Goal: Task Accomplishment & Management: Complete application form

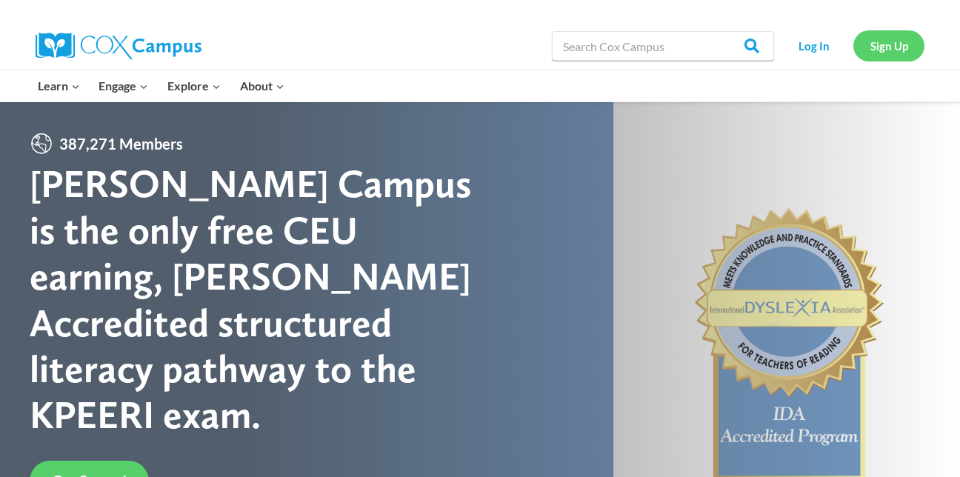
click at [879, 40] on link "Sign Up" at bounding box center [889, 45] width 71 height 30
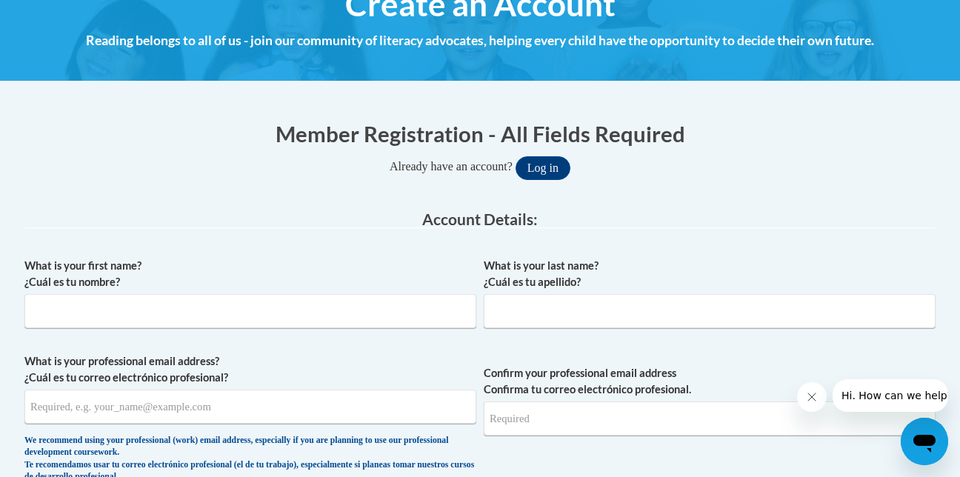
scroll to position [222, 0]
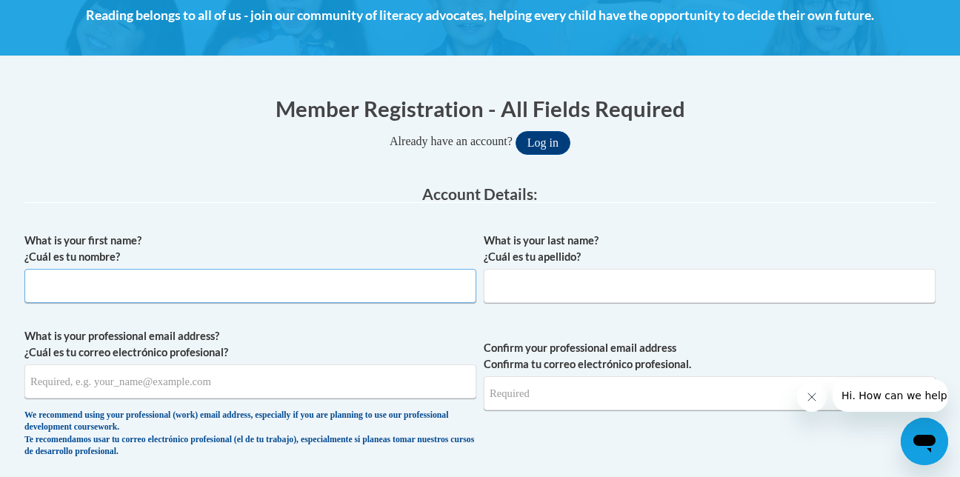
click at [72, 282] on input "What is your first name? ¿Cuál es tu nombre?" at bounding box center [250, 286] width 452 height 34
click at [73, 282] on input "What is your first name? ¿Cuál es tu nombre?" at bounding box center [250, 286] width 452 height 34
click at [97, 288] on input "[DEMOGRAPHIC_DATA]" at bounding box center [250, 286] width 452 height 34
type input "[DEMOGRAPHIC_DATA]"
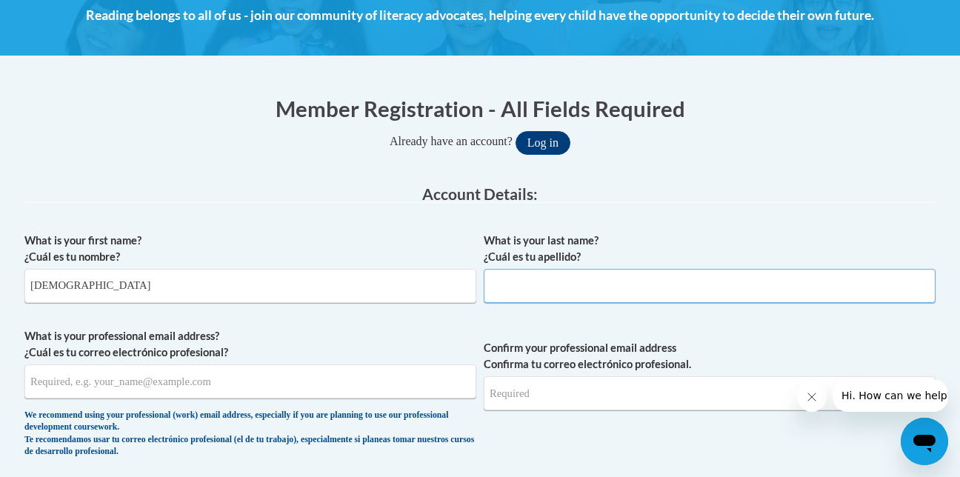
click at [522, 282] on input "What is your last name? ¿Cuál es tu apellido?" at bounding box center [710, 286] width 452 height 34
type input "Brister"
click at [100, 387] on input "What is your professional email address? ¿Cuál es tu correo electrónico profesi…" at bounding box center [250, 382] width 452 height 34
type input "jcdk45@yahoo.com"
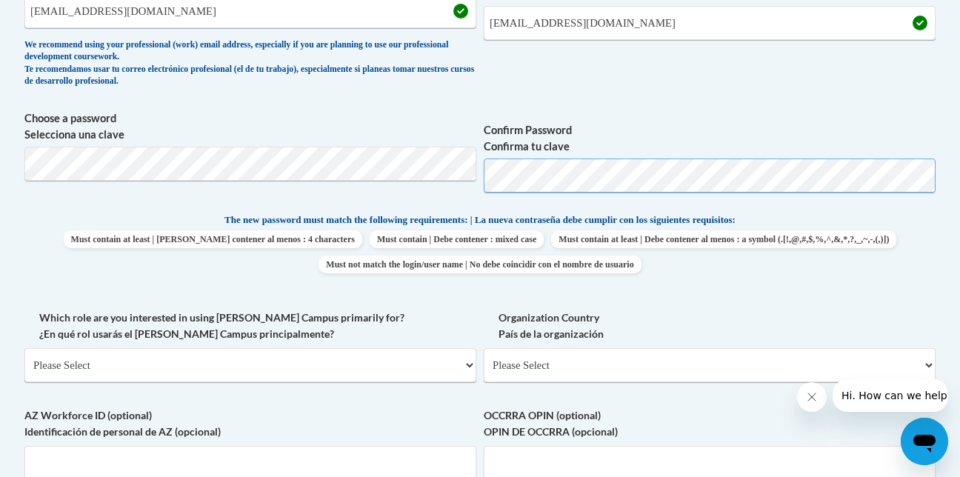
scroll to position [667, 0]
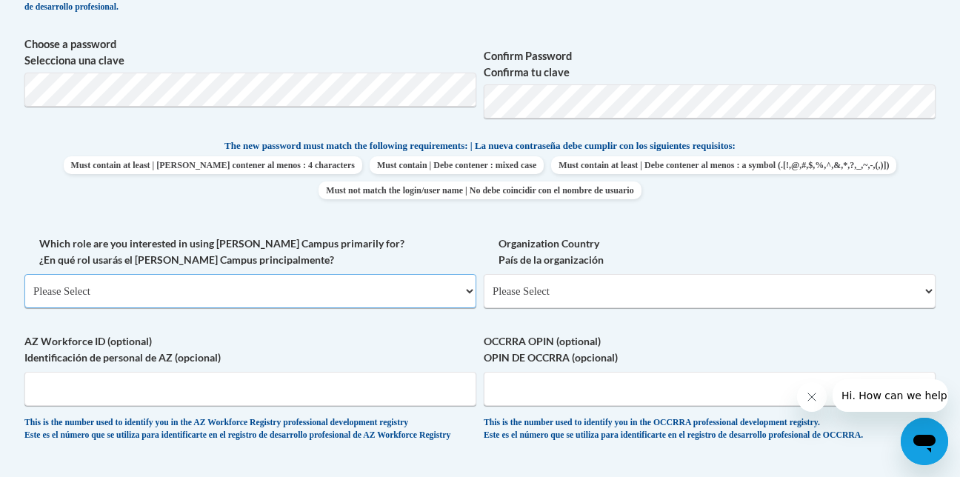
click at [465, 291] on select "Please Select College/University | Colegio/Universidad Community/Nonprofit Part…" at bounding box center [250, 291] width 452 height 34
select select "fbf2d438-af2f-41f8-98f1-81c410e29de3"
click at [24, 274] on select "Please Select College/University | Colegio/Universidad Community/Nonprofit Part…" at bounding box center [250, 291] width 452 height 34
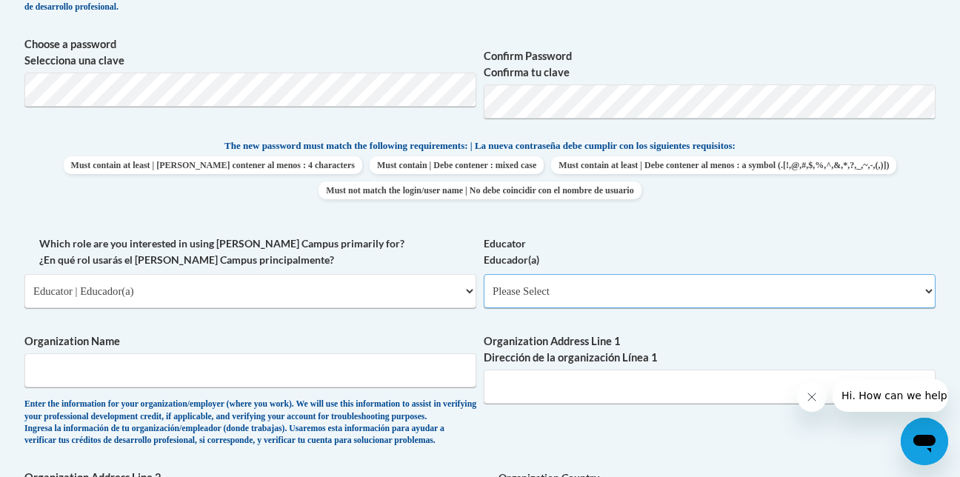
click at [924, 279] on select "Please Select Early Learning/Daycare Teacher/Family Home Care Provider | Maestr…" at bounding box center [710, 291] width 452 height 34
select select "6732b29e-f5f4-40e4-a595-7dafd2b8fb29"
click at [484, 274] on select "Please Select Early Learning/Daycare Teacher/Family Home Care Provider | Maestr…" at bounding box center [710, 291] width 452 height 34
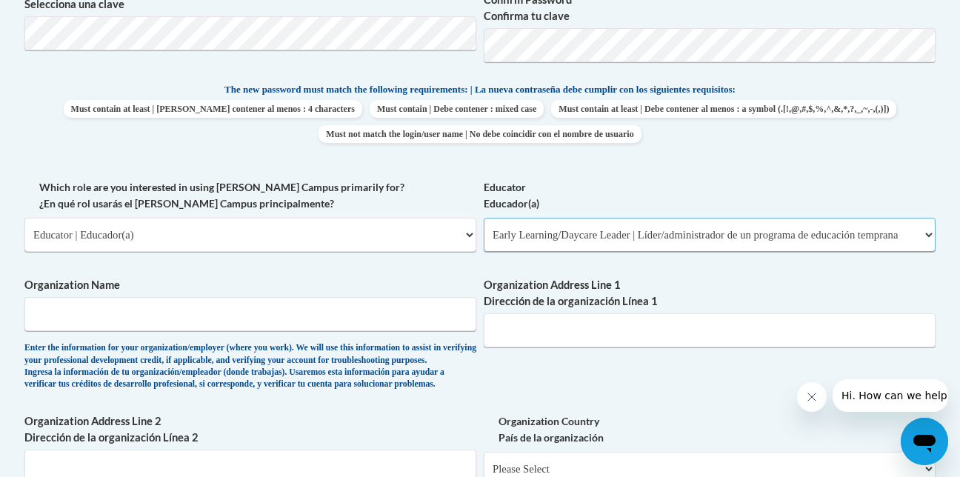
scroll to position [815, 0]
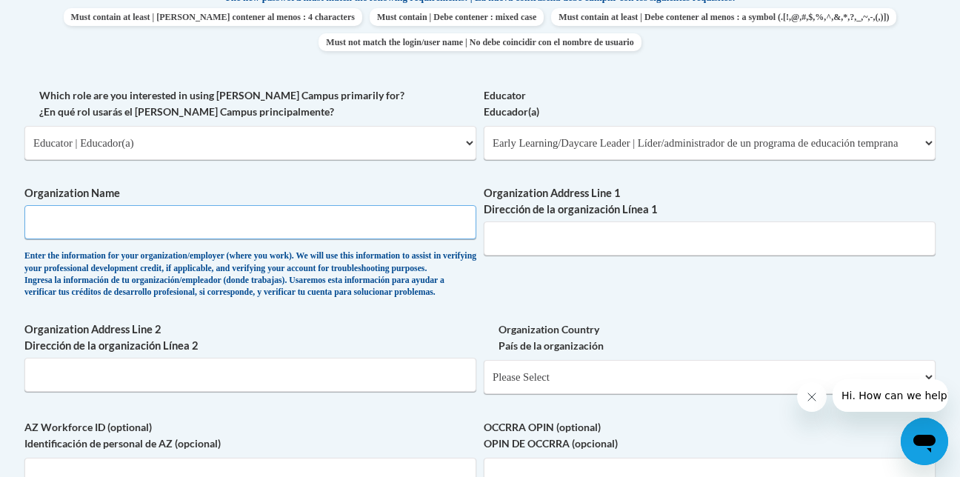
drag, startPoint x: 127, startPoint y: 222, endPoint x: 129, endPoint y: 249, distance: 27.5
click at [128, 224] on input "Organization Name" at bounding box center [250, 222] width 452 height 34
type input "Little People Big Dreams"
drag, startPoint x: 537, startPoint y: 228, endPoint x: 517, endPoint y: 244, distance: 25.8
click at [527, 238] on input "Organization Address Line 1 Dirección de la organización Línea 1" at bounding box center [710, 239] width 452 height 34
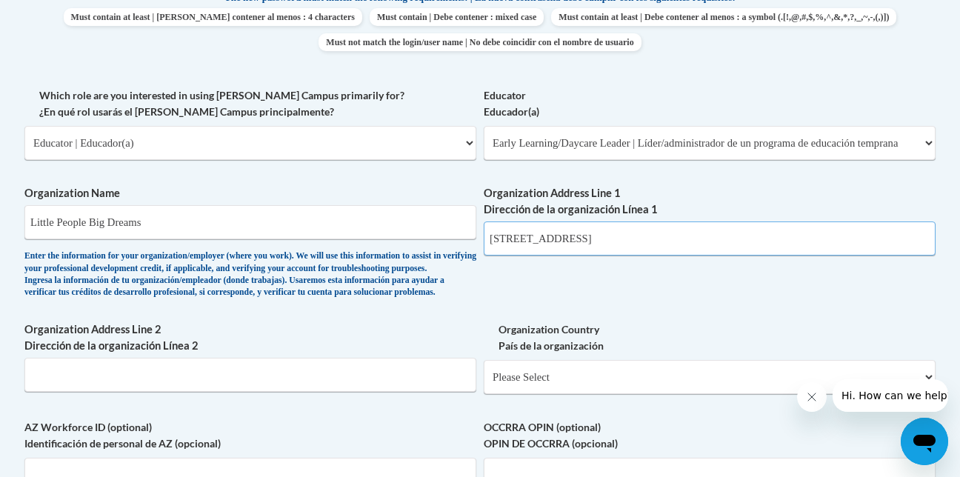
click at [597, 249] on input "4043 Hwy 98 E" at bounding box center [710, 239] width 452 height 34
type input "4"
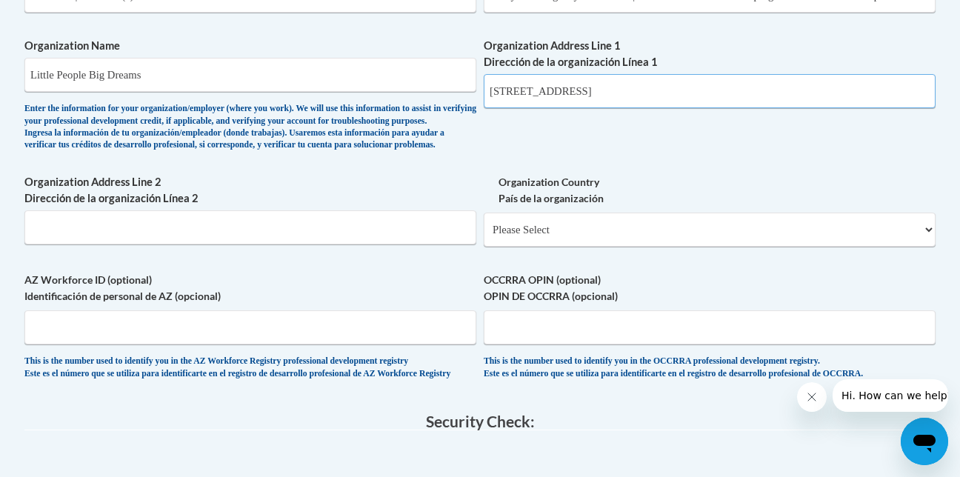
scroll to position [963, 0]
type input "1056 Hwy 98 and 51"
click at [561, 246] on select "Please Select United States | Estados Unidos Outside of the United States | Fue…" at bounding box center [710, 229] width 452 height 34
select select "ad49bcad-a171-4b2e-b99c-48b446064914"
click at [484, 236] on select "Please Select United States | Estados Unidos Outside of the United States | Fue…" at bounding box center [710, 229] width 452 height 34
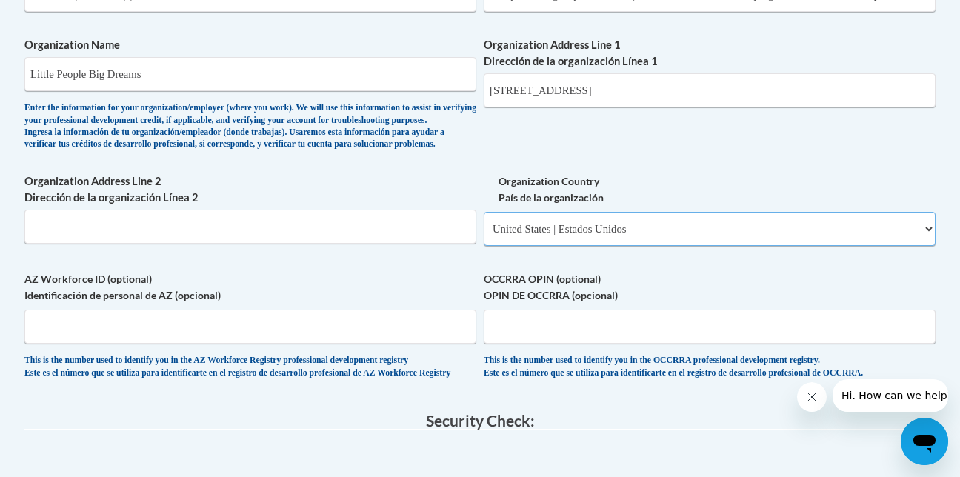
select select
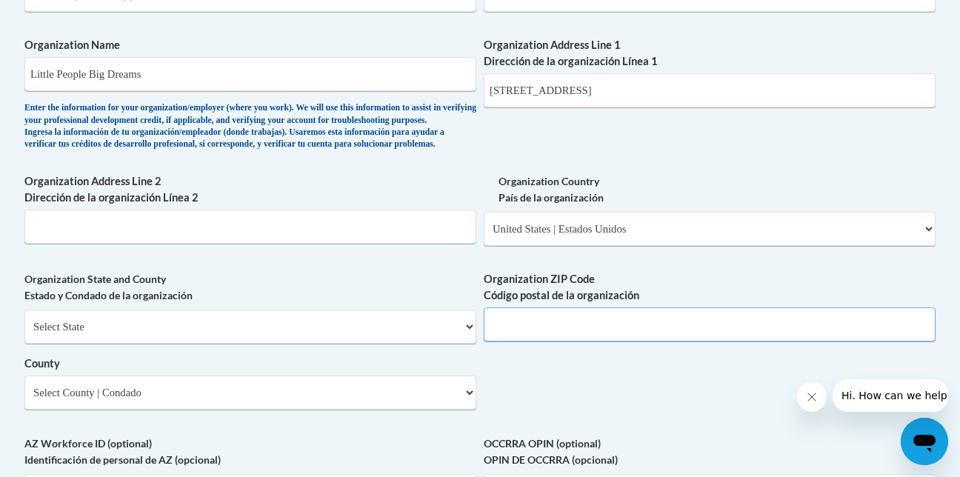
click at [546, 342] on input "Organization ZIP Code Código postal de la organización" at bounding box center [710, 325] width 452 height 34
type input "39648"
click at [622, 88] on input "1056 Hwy 98 and 51" at bounding box center [710, 90] width 452 height 34
type input "1056 Hwy 98 and 51 Suite D"
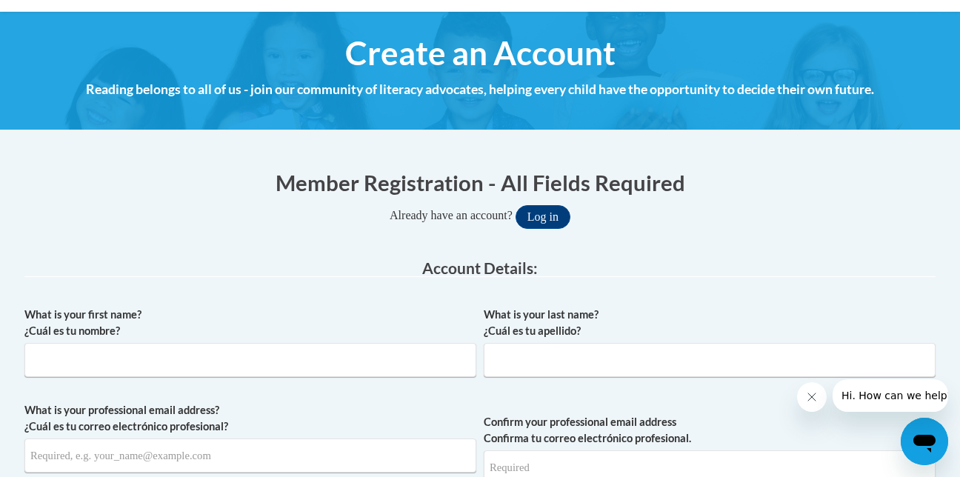
scroll to position [222, 0]
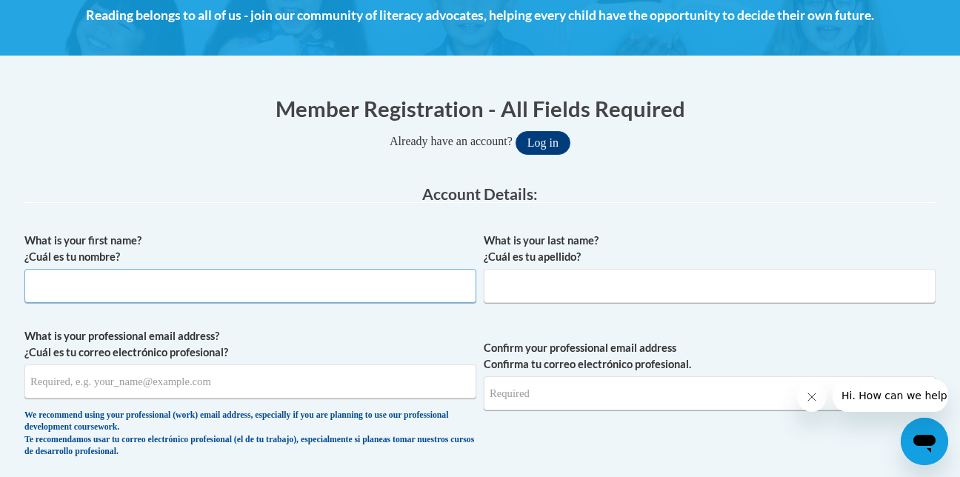
click at [105, 289] on input "What is your first name? ¿Cuál es tu nombre?" at bounding box center [250, 286] width 452 height 34
click at [82, 276] on input "What is your first name? ¿Cuál es tu nombre?" at bounding box center [250, 286] width 452 height 34
type input "[DEMOGRAPHIC_DATA]"
click at [520, 285] on input "What is your last name? ¿Cuál es tu apellido?" at bounding box center [710, 286] width 452 height 34
type input "[PERSON_NAME]"
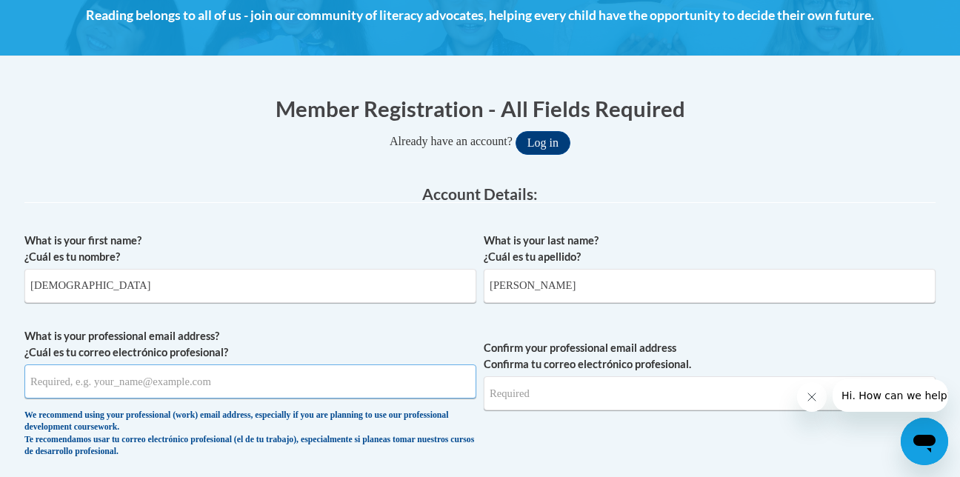
click at [82, 385] on input "What is your professional email address? ¿Cuál es tu correo electrónico profesi…" at bounding box center [250, 382] width 452 height 34
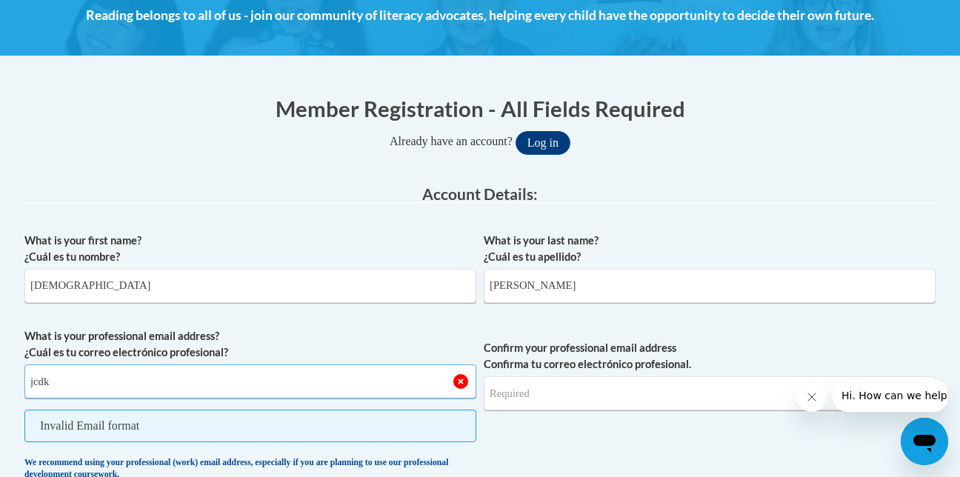
click at [150, 382] on input "jcdk" at bounding box center [250, 382] width 452 height 34
type input "jcdk45@yahoo.com"
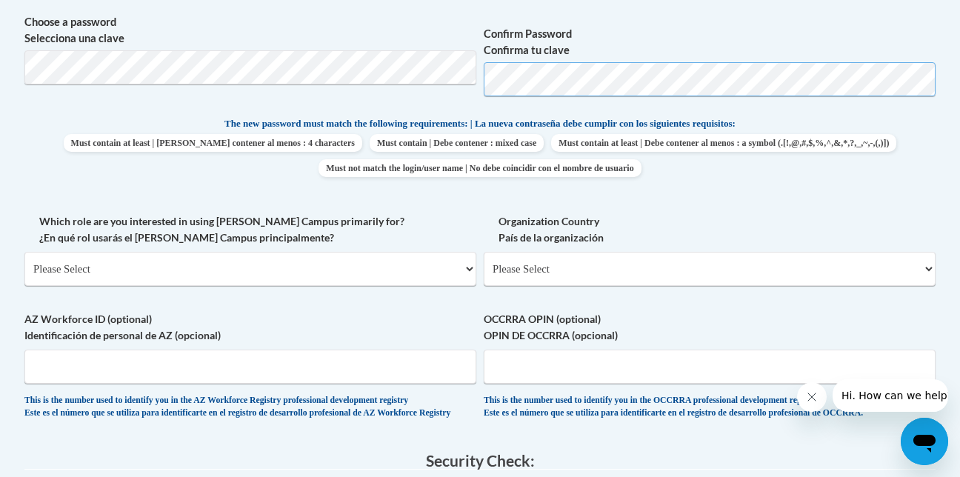
scroll to position [667, 0]
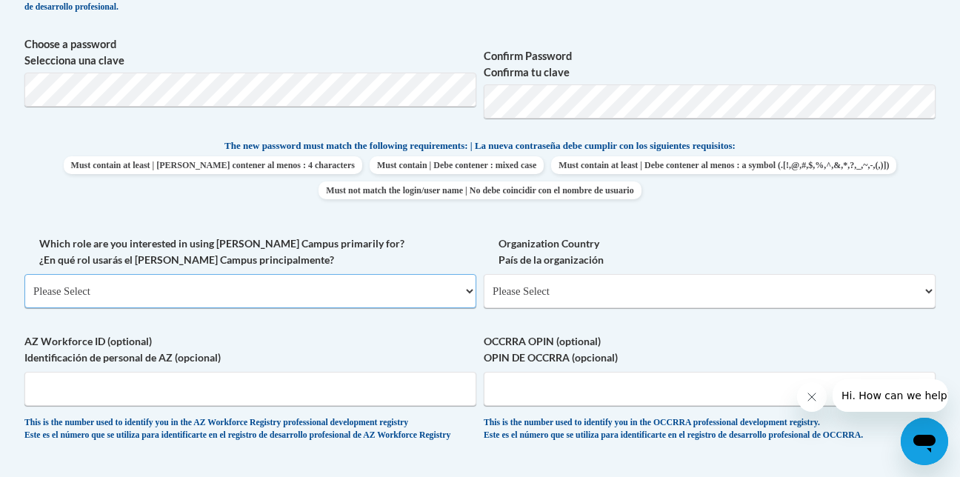
click at [157, 291] on select "Please Select College/University | Colegio/Universidad Community/Nonprofit Part…" at bounding box center [250, 291] width 452 height 34
select select "fbf2d438-af2f-41f8-98f1-81c410e29de3"
click at [24, 274] on select "Please Select College/University | Colegio/Universidad Community/Nonprofit Part…" at bounding box center [250, 291] width 452 height 34
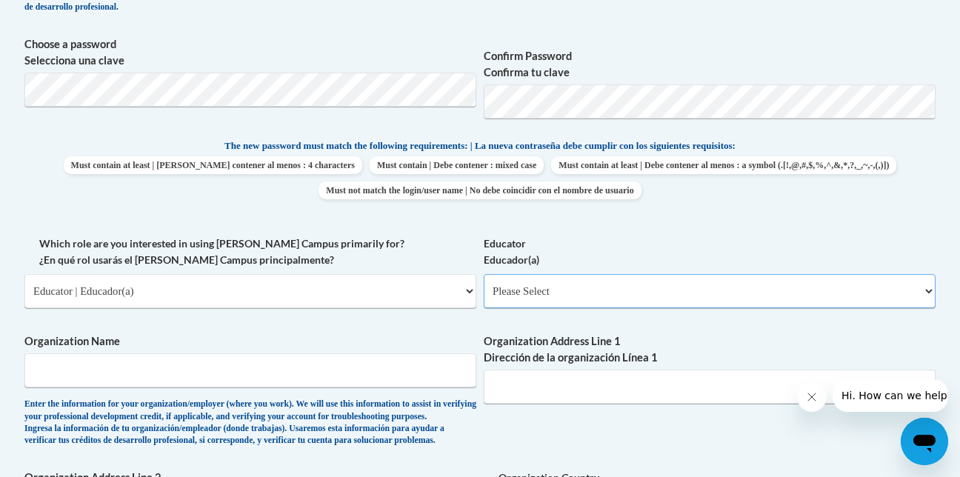
click at [739, 304] on select "Please Select Early Learning/Daycare Teacher/Family Home Care Provider | Maestr…" at bounding box center [710, 291] width 452 height 34
select select "5e2af403-4f2c-4e49-a02f-103e55d7b75b"
click at [484, 274] on select "Please Select Early Learning/Daycare Teacher/Family Home Care Provider | Maestr…" at bounding box center [710, 291] width 452 height 34
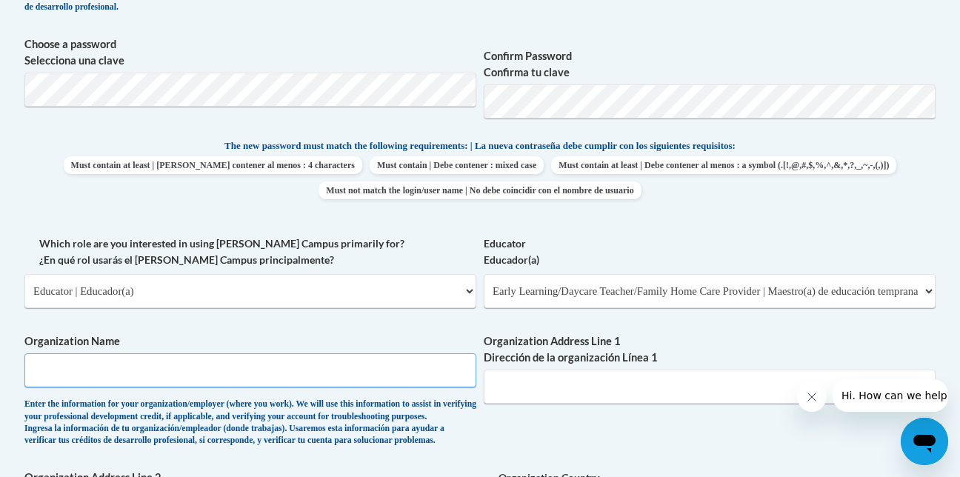
click at [186, 372] on input "Organization Name" at bounding box center [250, 371] width 452 height 34
type input "Little People Big Dreams"
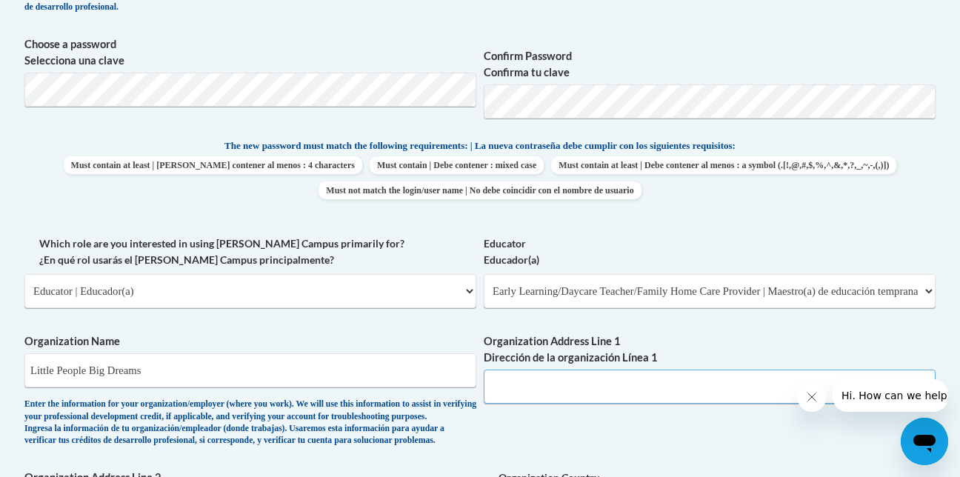
click at [552, 391] on input "Organization Address Line 1 Dirección de la organización Línea 1" at bounding box center [710, 387] width 452 height 34
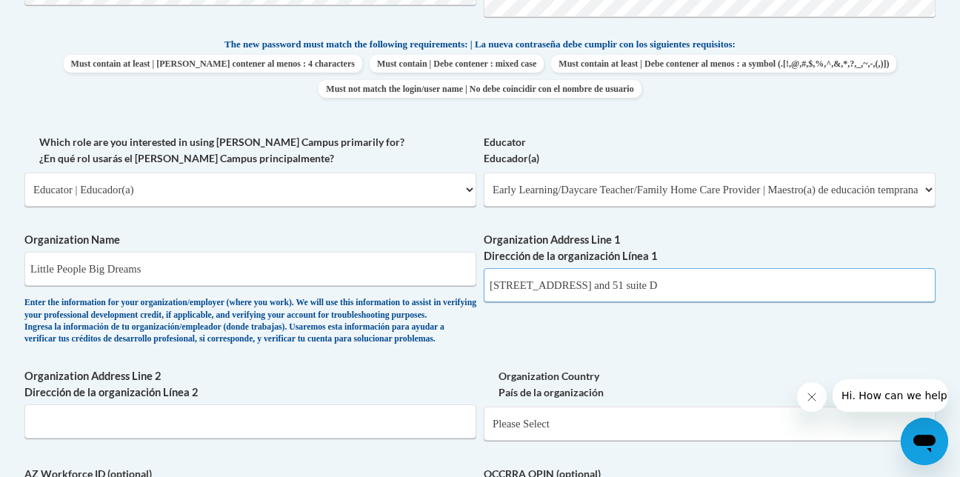
scroll to position [815, 0]
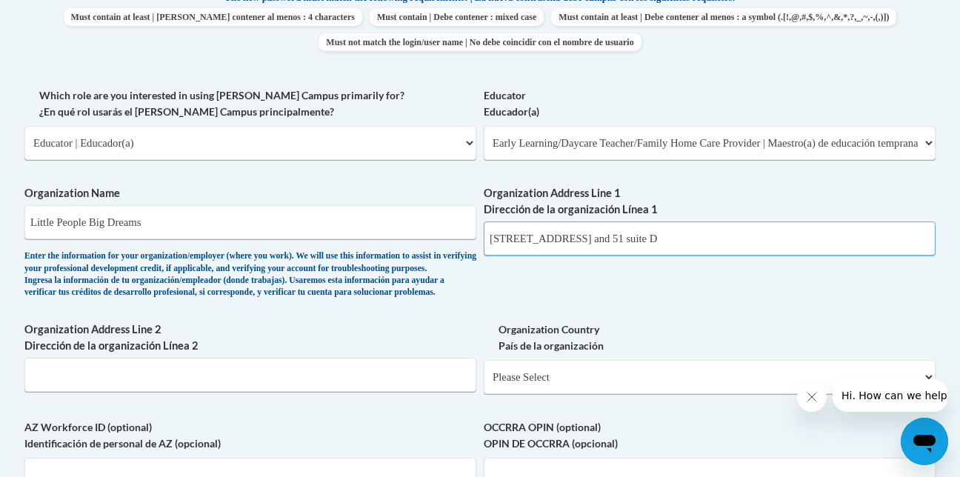
type input "1056 Hwy 98 and 51 suite D"
click at [532, 394] on select "Please Select United States | Estados Unidos Outside of the United States | Fue…" at bounding box center [710, 377] width 452 height 34
select select "ad49bcad-a171-4b2e-b99c-48b446064914"
click at [484, 384] on select "Please Select United States | Estados Unidos Outside of the United States | Fue…" at bounding box center [710, 377] width 452 height 34
select select
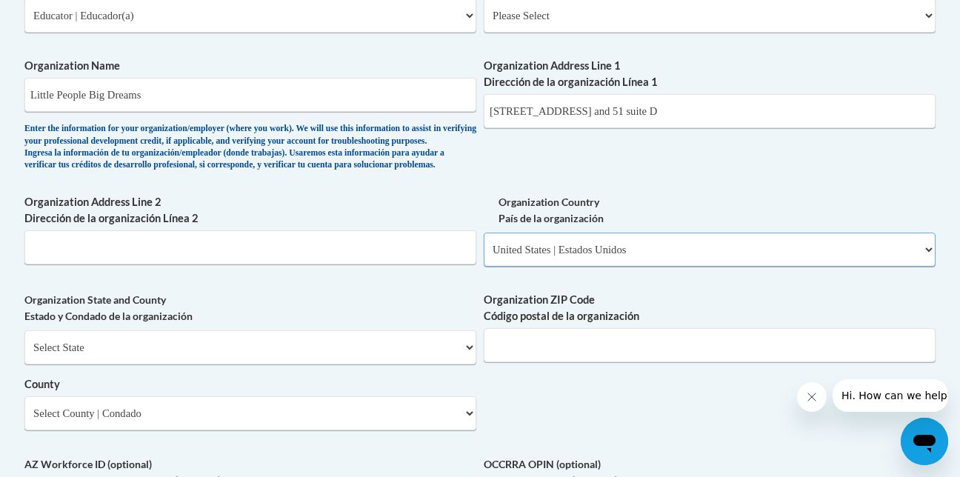
scroll to position [963, 0]
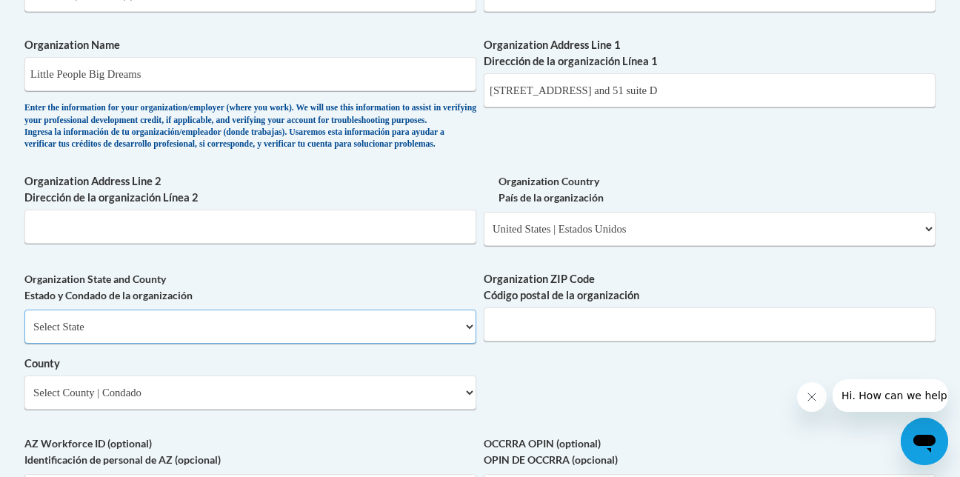
click at [190, 344] on select "Select State Alabama Alaska Arizona Arkansas California Colorado Connecticut De…" at bounding box center [250, 327] width 452 height 34
select select "Mississippi"
click at [24, 334] on select "Select State Alabama Alaska Arizona Arkansas California Colorado Connecticut De…" at bounding box center [250, 327] width 452 height 34
click at [540, 342] on input "Organization ZIP Code Código postal de la organización" at bounding box center [710, 325] width 452 height 34
type input "39648"
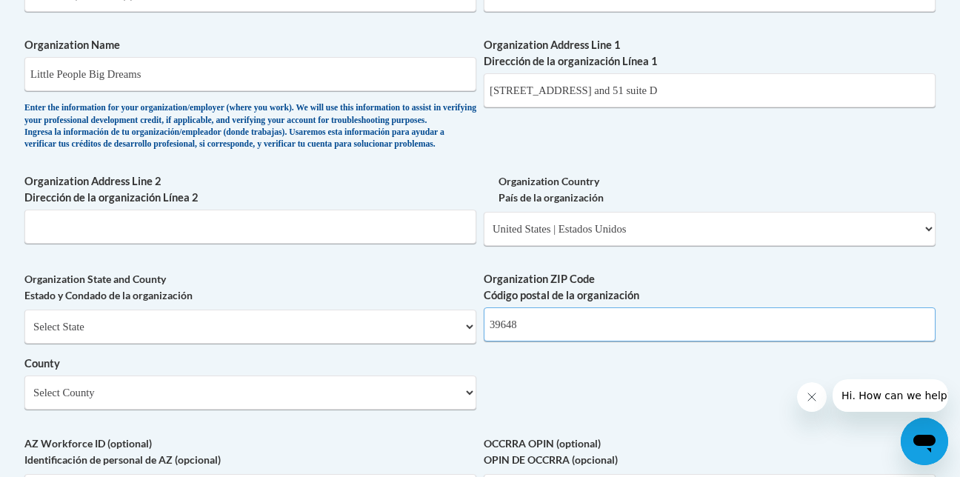
scroll to position [1038, 0]
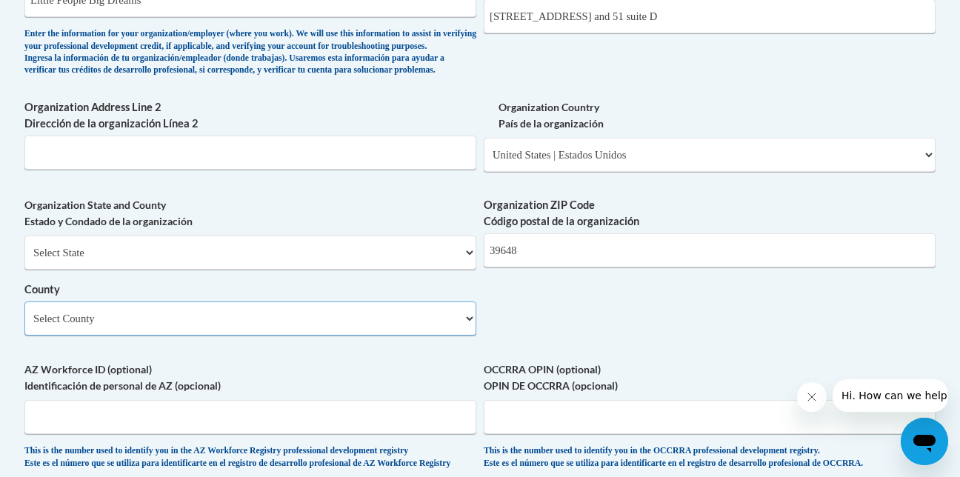
click at [371, 336] on select "Select County Adams Alcorn Amite Attala Benton Bolivar Calhoun Carroll Chickasa…" at bounding box center [250, 319] width 452 height 34
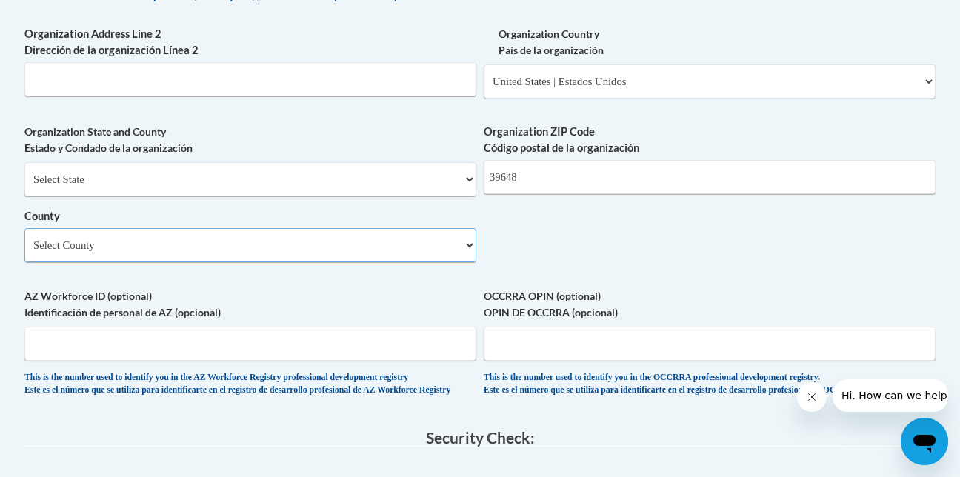
scroll to position [1112, 0]
click at [136, 262] on select "Select County Adams Alcorn Amite Attala Benton Bolivar Calhoun Carroll Chickasa…" at bounding box center [250, 245] width 452 height 34
select select "Pike"
click at [24, 252] on select "Select County Adams Alcorn Amite Attala Benton Bolivar Calhoun Carroll Chickasa…" at bounding box center [250, 245] width 452 height 34
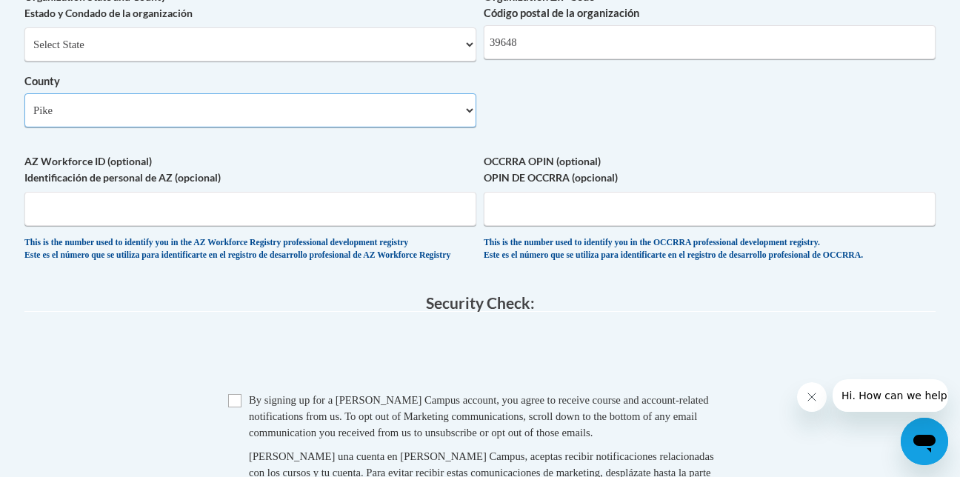
scroll to position [1260, 0]
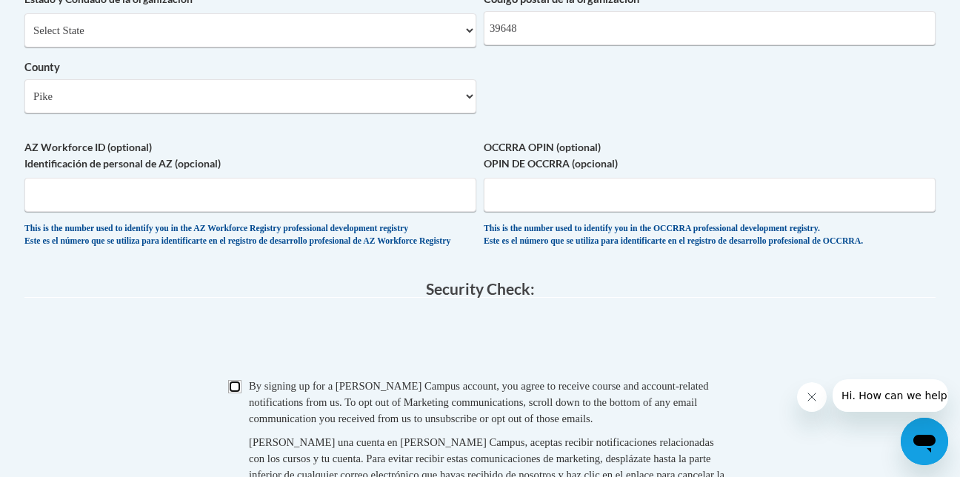
click at [239, 394] on input "Checkbox" at bounding box center [234, 386] width 13 height 13
checkbox input "true"
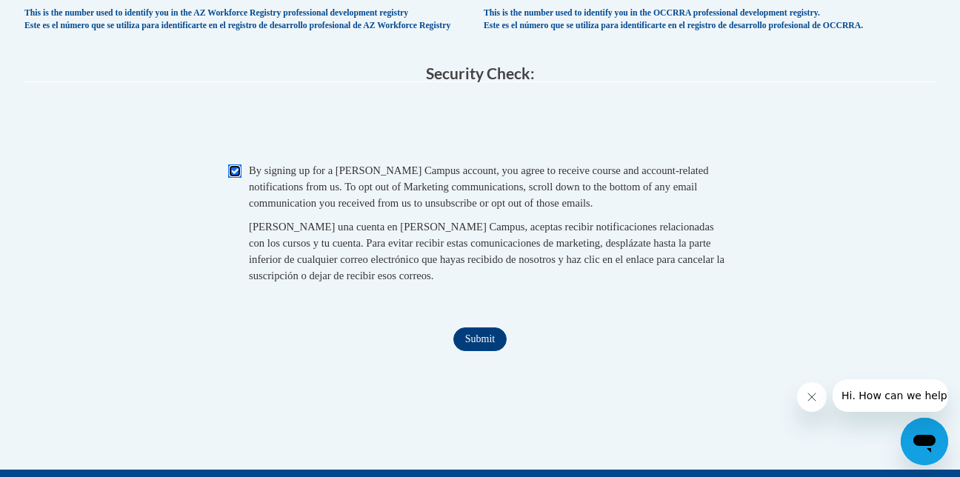
scroll to position [1482, 0]
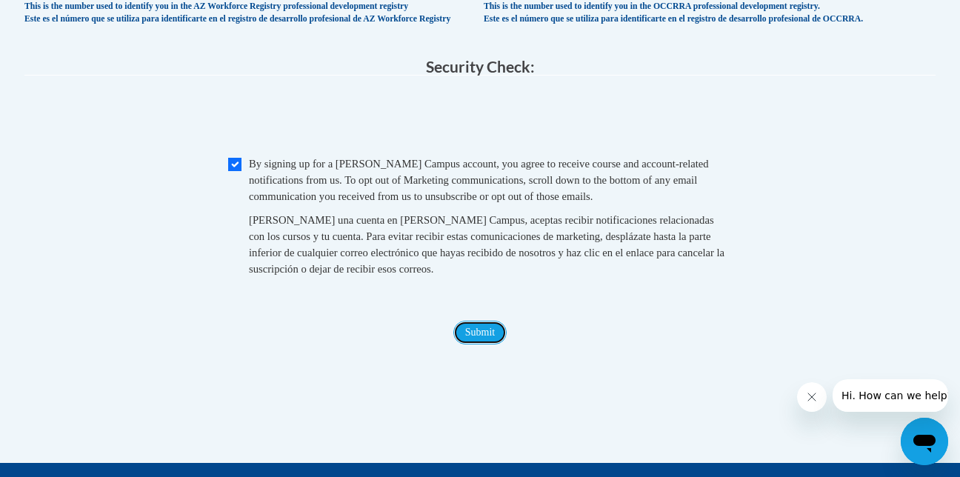
click at [480, 345] on input "Submit" at bounding box center [480, 333] width 53 height 24
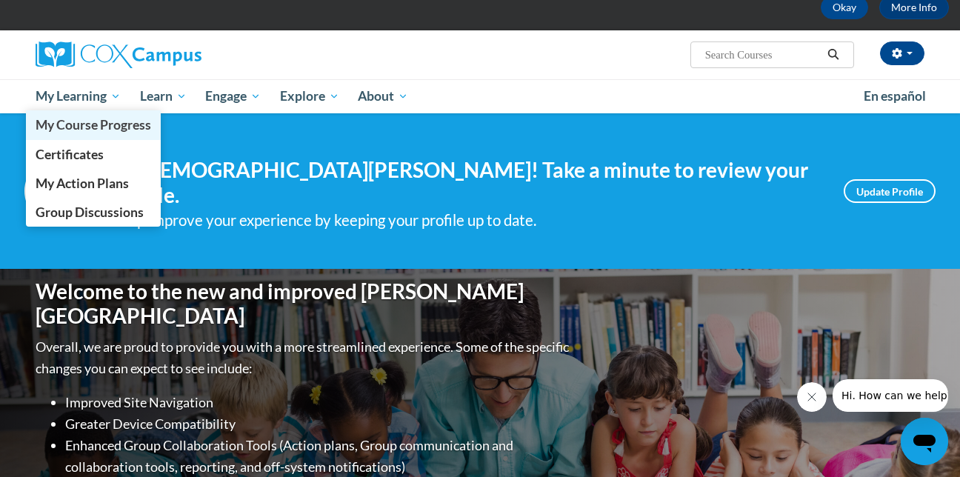
scroll to position [74, 0]
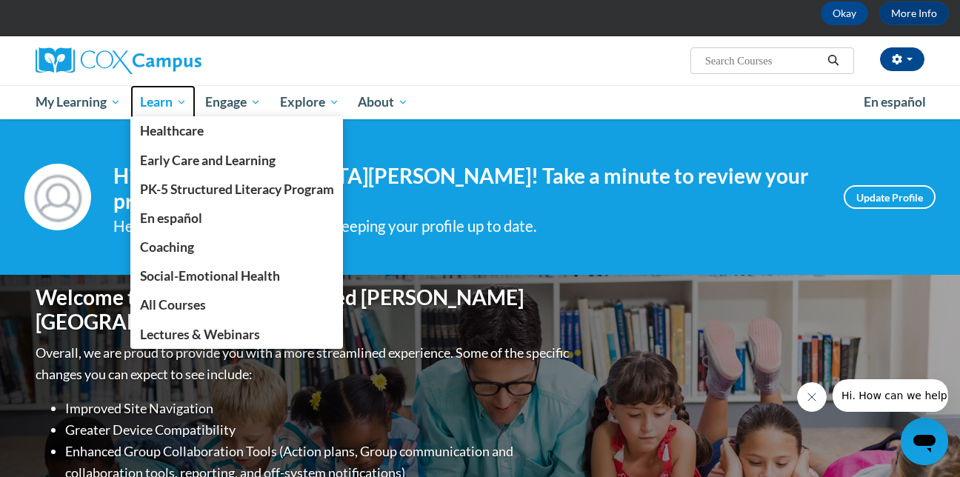
click at [148, 89] on link "Learn" at bounding box center [163, 102] width 66 height 34
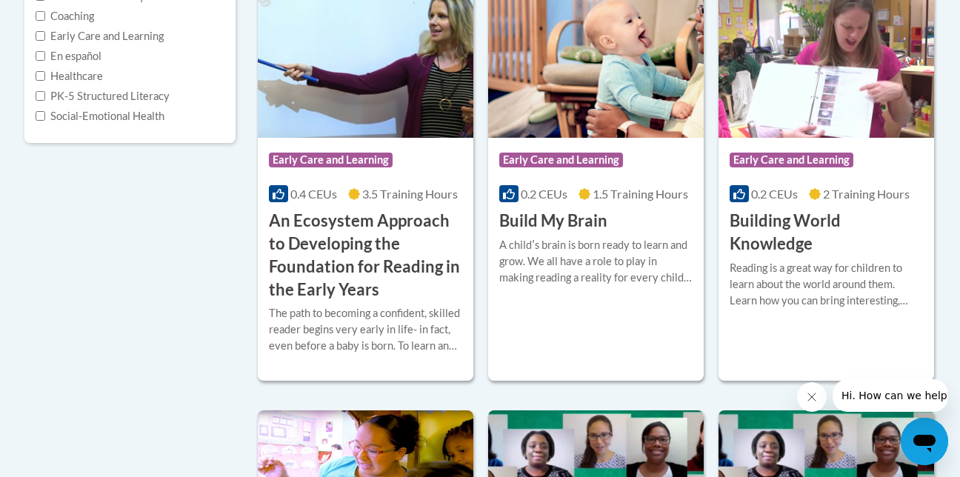
scroll to position [371, 0]
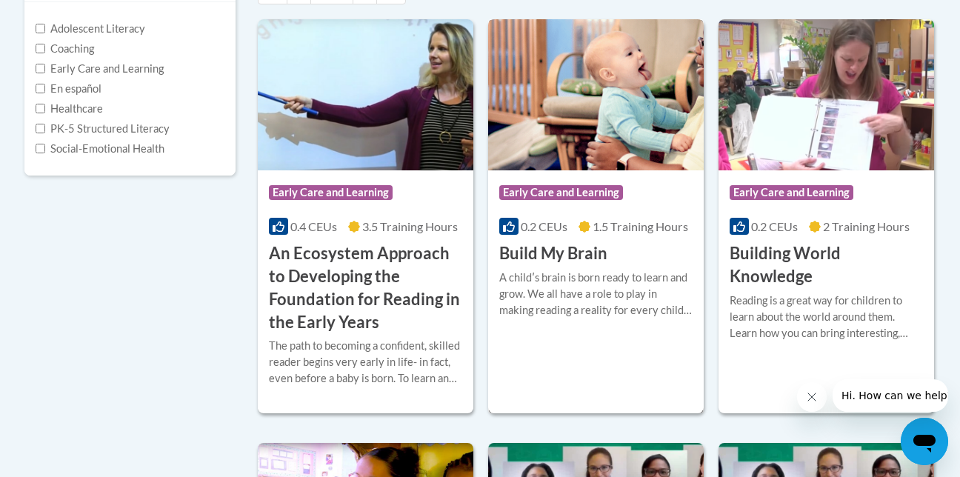
click at [631, 104] on img at bounding box center [596, 94] width 216 height 151
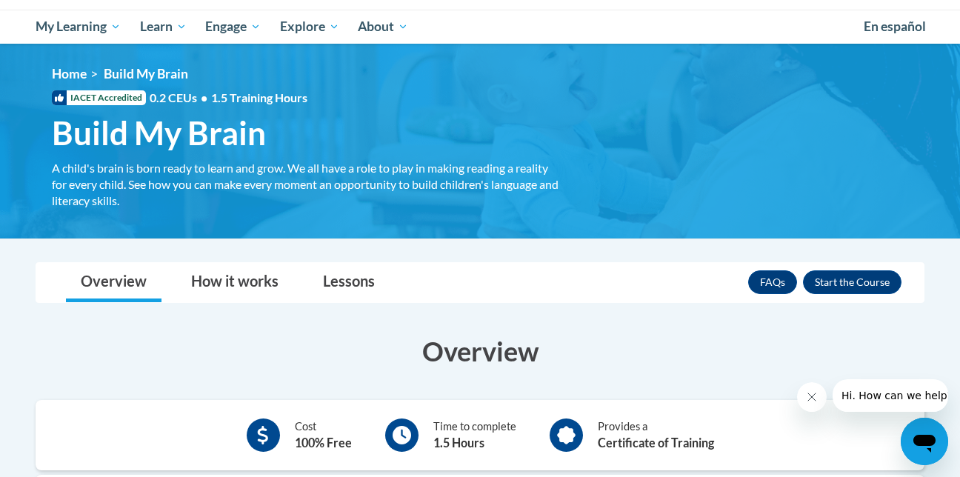
scroll to position [148, 0]
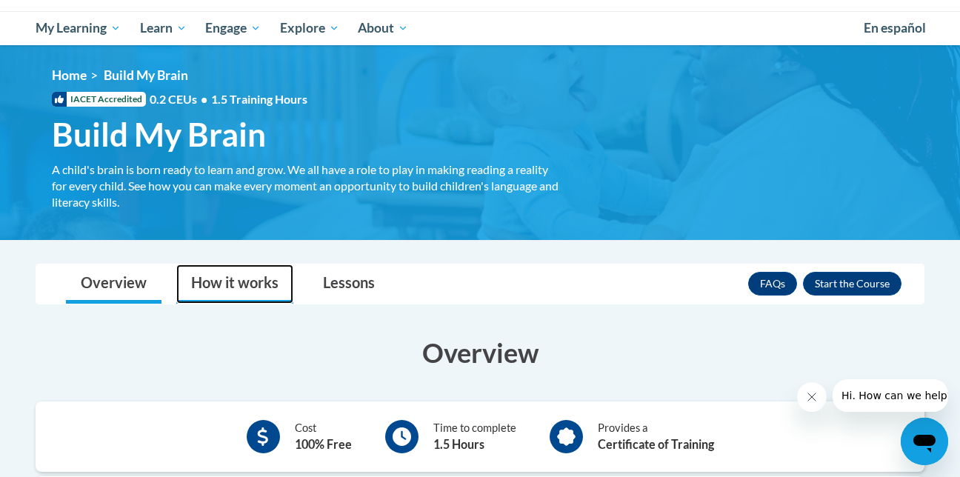
click at [229, 280] on link "How it works" at bounding box center [234, 284] width 117 height 39
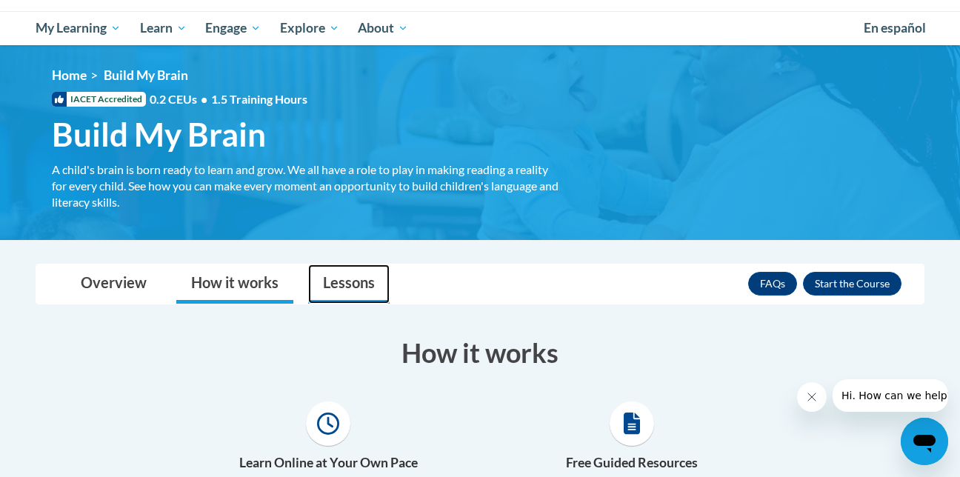
click at [342, 278] on link "Lessons" at bounding box center [349, 284] width 82 height 39
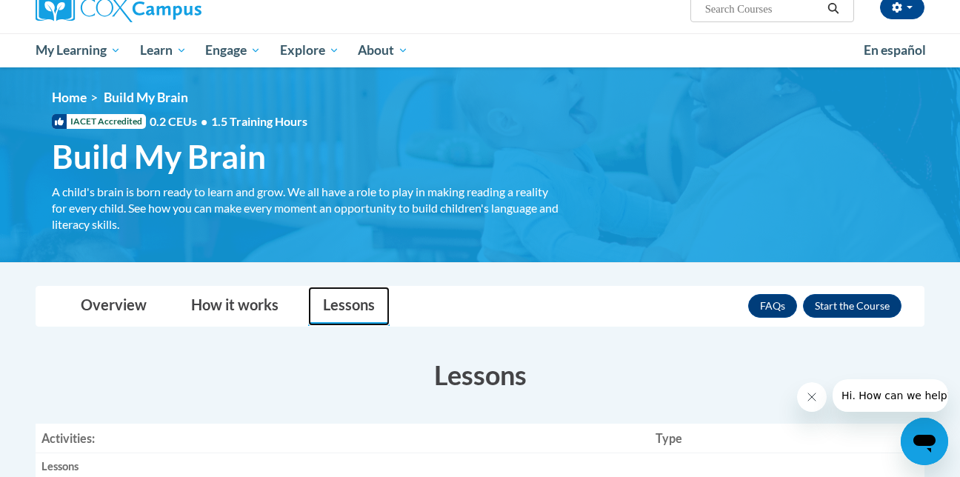
scroll to position [0, 0]
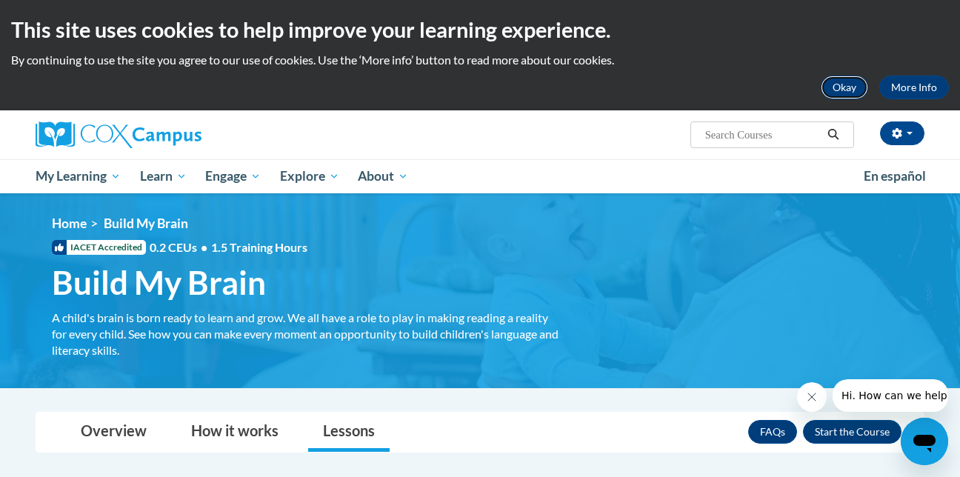
click at [843, 83] on button "Okay" at bounding box center [844, 88] width 47 height 24
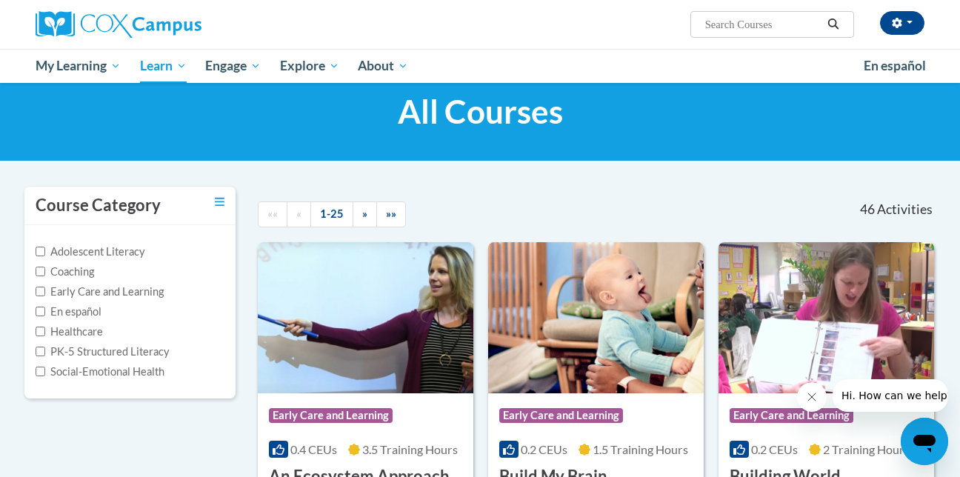
scroll to position [74, 0]
